Goal: Task Accomplishment & Management: Manage account settings

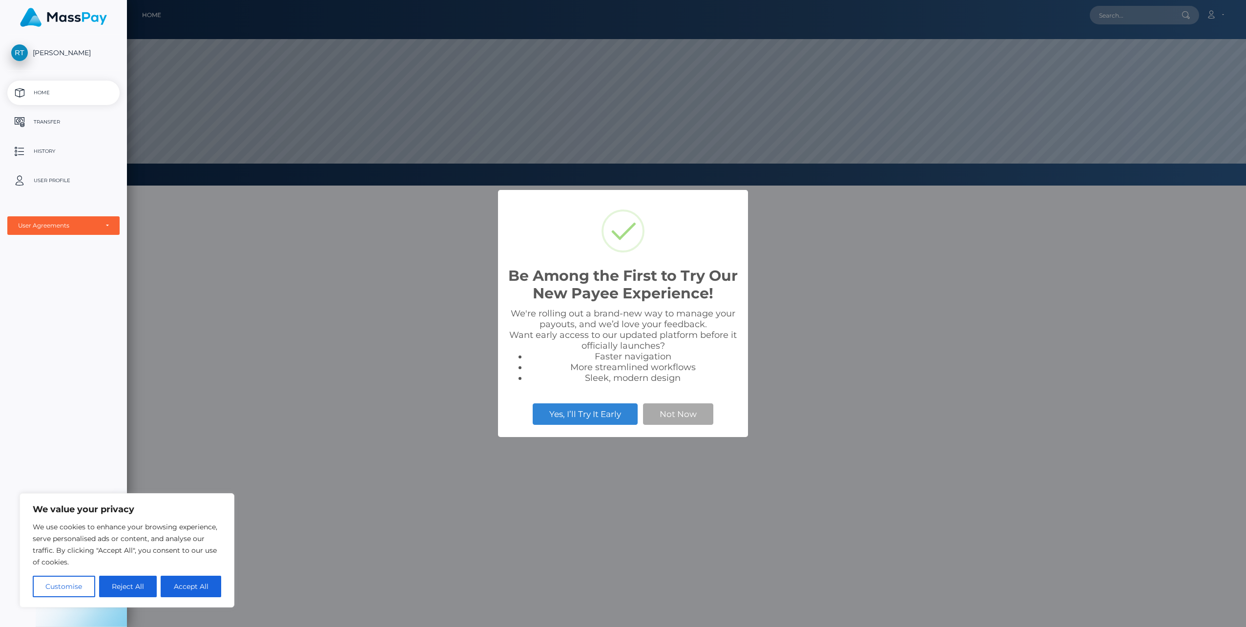
scroll to position [186, 1119]
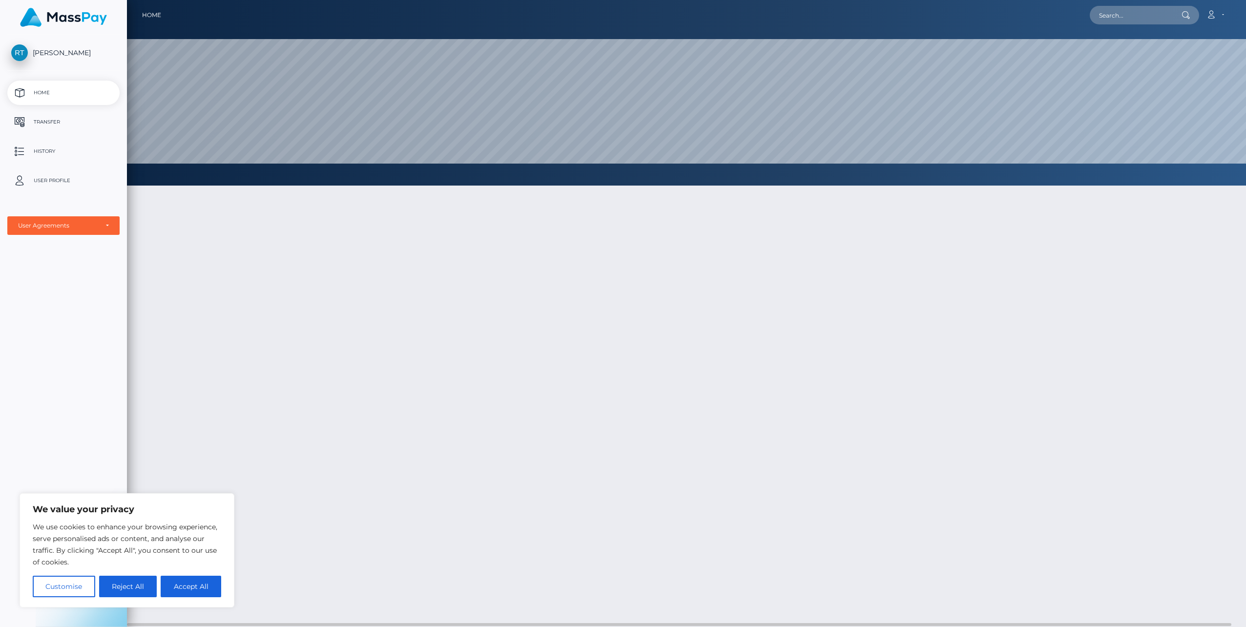
click at [196, 585] on button "Accept All" at bounding box center [191, 586] width 61 height 21
checkbox input "true"
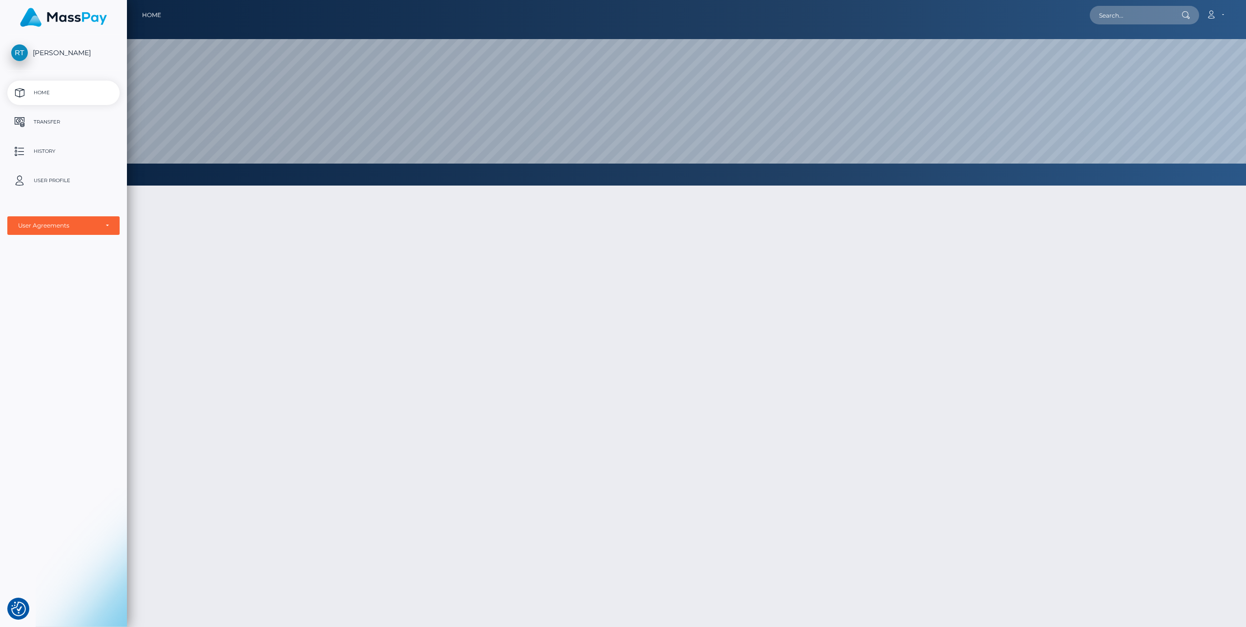
click at [53, 54] on span "[PERSON_NAME]" at bounding box center [63, 52] width 112 height 9
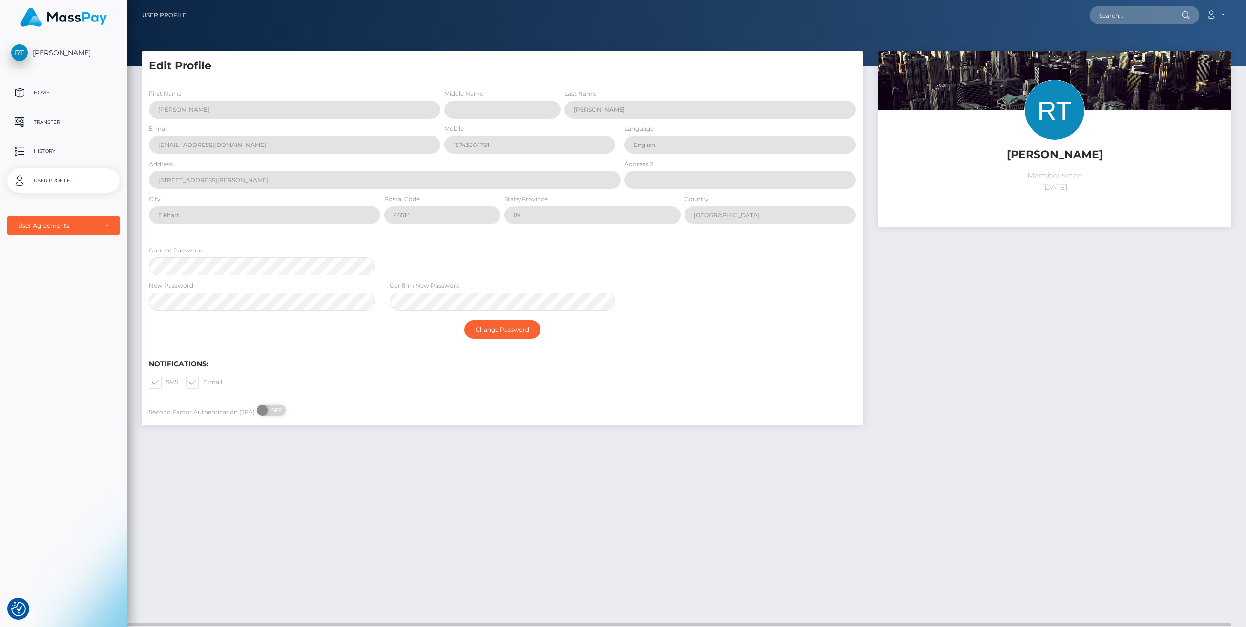
click at [1066, 106] on img at bounding box center [1055, 110] width 61 height 61
click at [1064, 169] on div "Rob Tebo Member since September 30, 2025" at bounding box center [1054, 137] width 339 height 114
click at [1057, 115] on img at bounding box center [1055, 110] width 61 height 61
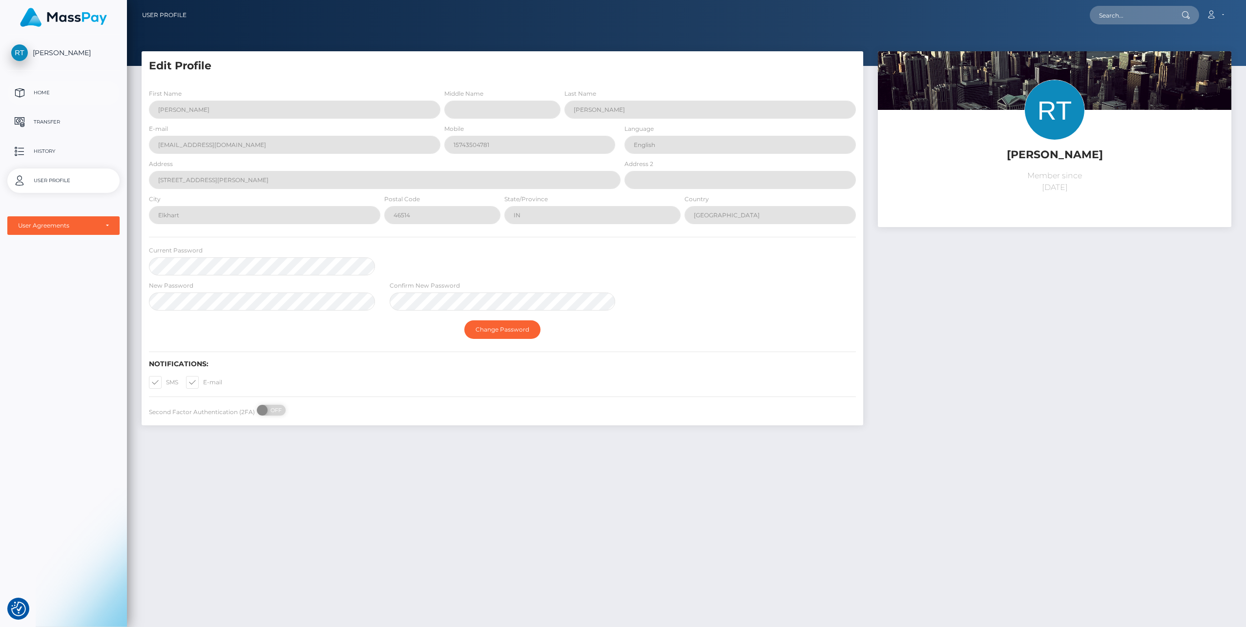
click at [38, 88] on p "Home" at bounding box center [63, 92] width 105 height 15
